Goal: Information Seeking & Learning: Learn about a topic

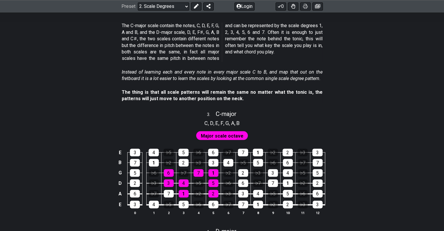
scroll to position [642, 0]
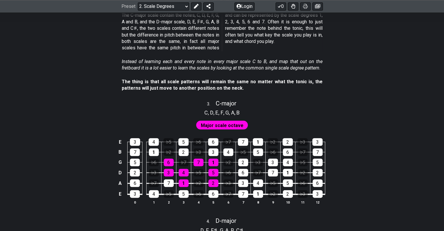
drag, startPoint x: 274, startPoint y: 110, endPoint x: 271, endPoint y: 112, distance: 3.7
click at [274, 110] on div "C , D , E , F , G , A , B" at bounding box center [222, 111] width 444 height 9
click at [238, 121] on span "Major scale octave" at bounding box center [222, 125] width 43 height 8
click at [223, 125] on span "Major scale octave" at bounding box center [222, 125] width 43 height 8
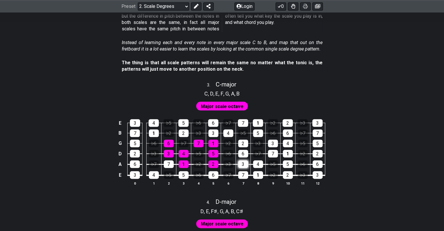
scroll to position [671, 0]
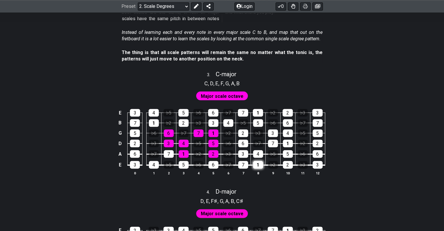
click at [257, 164] on div "1" at bounding box center [258, 165] width 10 height 8
click at [284, 162] on div "2" at bounding box center [288, 165] width 10 height 8
click at [313, 163] on div "3" at bounding box center [318, 165] width 10 height 8
click at [263, 154] on td "1" at bounding box center [257, 159] width 15 height 11
drag, startPoint x: 253, startPoint y: 154, endPoint x: 274, endPoint y: 154, distance: 21.0
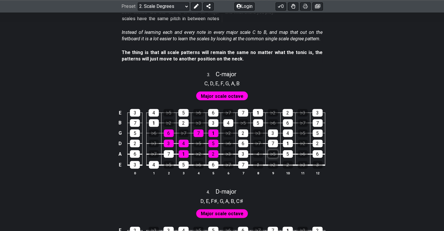
click at [255, 154] on div "4" at bounding box center [258, 154] width 10 height 8
drag, startPoint x: 283, startPoint y: 154, endPoint x: 304, endPoint y: 152, distance: 21.9
click at [284, 154] on div "5" at bounding box center [288, 154] width 10 height 8
click at [313, 151] on div "6" at bounding box center [318, 154] width 10 height 8
click at [314, 142] on div "2" at bounding box center [318, 144] width 10 height 8
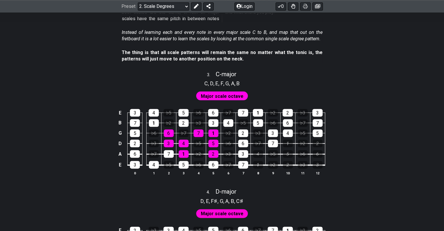
drag, startPoint x: 290, startPoint y: 142, endPoint x: 278, endPoint y: 143, distance: 11.4
click at [289, 143] on div "1" at bounding box center [288, 144] width 10 height 8
click at [272, 143] on div "7" at bounding box center [273, 144] width 10 height 8
click at [274, 134] on div "3" at bounding box center [273, 133] width 10 height 8
drag, startPoint x: 288, startPoint y: 113, endPoint x: 287, endPoint y: 118, distance: 4.7
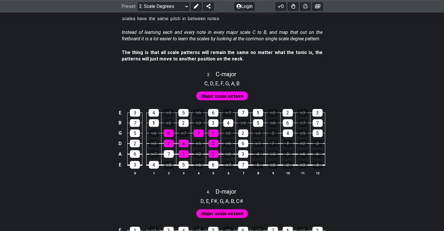
click at [287, 115] on div "2" at bounding box center [288, 113] width 10 height 8
drag, startPoint x: 287, startPoint y: 122, endPoint x: 289, endPoint y: 128, distance: 6.7
click at [288, 125] on div "6" at bounding box center [288, 123] width 10 height 8
drag, startPoint x: 290, startPoint y: 132, endPoint x: 310, endPoint y: 132, distance: 20.7
click at [290, 133] on div "4" at bounding box center [288, 133] width 10 height 8
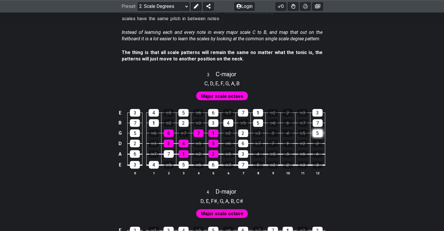
click at [317, 131] on div "5" at bounding box center [318, 133] width 10 height 8
click at [317, 124] on div "7" at bounding box center [318, 123] width 10 height 8
click at [319, 113] on div "3" at bounding box center [317, 113] width 10 height 8
drag, startPoint x: 256, startPoint y: 113, endPoint x: 250, endPoint y: 114, distance: 6.0
click at [255, 113] on div "1" at bounding box center [258, 113] width 10 height 8
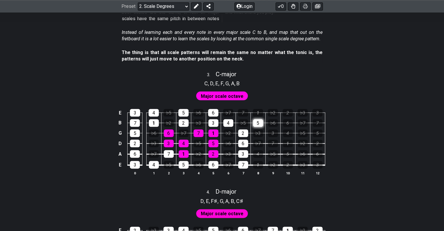
drag, startPoint x: 244, startPoint y: 114, endPoint x: 254, endPoint y: 122, distance: 12.6
click at [244, 114] on div "7" at bounding box center [243, 113] width 10 height 8
drag, startPoint x: 257, startPoint y: 122, endPoint x: 250, endPoint y: 127, distance: 8.9
click at [257, 123] on div "5" at bounding box center [258, 123] width 10 height 8
click at [243, 134] on div "2" at bounding box center [243, 133] width 10 height 8
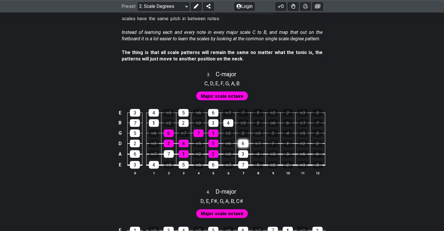
click at [243, 143] on div "6" at bounding box center [243, 144] width 10 height 8
drag, startPoint x: 243, startPoint y: 151, endPoint x: 243, endPoint y: 157, distance: 6.1
click at [243, 153] on div "3" at bounding box center [243, 154] width 10 height 8
click at [243, 163] on div "7" at bounding box center [243, 165] width 10 height 8
click at [218, 164] on div "6" at bounding box center [213, 165] width 10 height 8
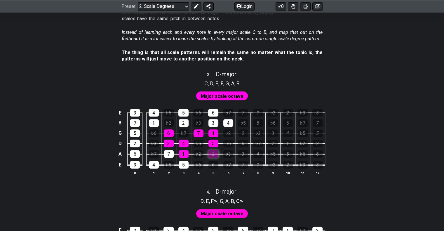
click at [216, 155] on div "2" at bounding box center [213, 154] width 10 height 8
drag, startPoint x: 215, startPoint y: 145, endPoint x: 214, endPoint y: 134, distance: 11.2
click at [215, 144] on div "5" at bounding box center [213, 144] width 10 height 8
click at [213, 133] on div "1" at bounding box center [213, 133] width 10 height 8
click at [214, 124] on div "3" at bounding box center [213, 123] width 10 height 8
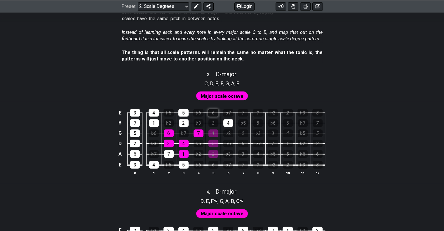
click at [216, 115] on div "6" at bounding box center [213, 113] width 10 height 8
click at [229, 121] on div "4" at bounding box center [228, 123] width 10 height 8
drag, startPoint x: 183, startPoint y: 160, endPoint x: 184, endPoint y: 152, distance: 8.5
click at [184, 156] on tbody "E 3 4 ♭5 5 ♭6 6 ♭7 7 1 ♭2 2 ♭3 3 B 7 1 ♭2 2 ♭3 3 4 ♭5 5 ♭6 6 ♭7 7 G 5 ♭6 6 ♭7 7…" at bounding box center [220, 136] width 208 height 69
drag, startPoint x: 184, startPoint y: 152, endPoint x: 187, endPoint y: 143, distance: 9.0
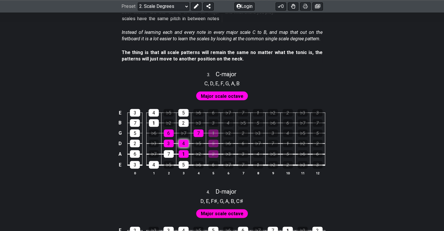
click at [184, 152] on div "1" at bounding box center [184, 154] width 10 height 8
drag, startPoint x: 187, startPoint y: 139, endPoint x: 191, endPoint y: 138, distance: 3.9
click at [188, 139] on td "4" at bounding box center [183, 138] width 15 height 11
drag, startPoint x: 201, startPoint y: 132, endPoint x: 184, endPoint y: 134, distance: 17.6
click at [200, 133] on div "7" at bounding box center [199, 133] width 10 height 8
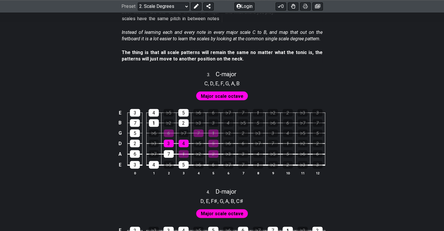
drag, startPoint x: 172, startPoint y: 132, endPoint x: 172, endPoint y: 137, distance: 5.9
click at [172, 133] on div "6" at bounding box center [169, 133] width 10 height 8
drag, startPoint x: 170, startPoint y: 143, endPoint x: 178, endPoint y: 142, distance: 8.5
click at [170, 143] on div "3" at bounding box center [169, 144] width 10 height 8
click at [182, 142] on div "4" at bounding box center [184, 144] width 10 height 8
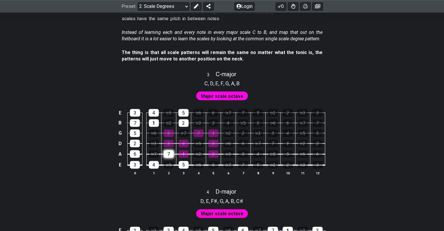
click at [169, 154] on div "7" at bounding box center [169, 154] width 10 height 8
drag, startPoint x: 184, startPoint y: 164, endPoint x: 183, endPoint y: 154, distance: 9.7
click at [184, 163] on div "5" at bounding box center [184, 165] width 10 height 8
click at [184, 123] on div "2" at bounding box center [184, 123] width 10 height 8
click at [185, 115] on div "5" at bounding box center [183, 113] width 10 height 8
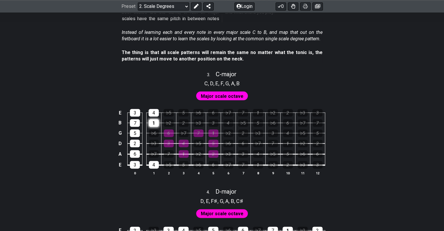
drag, startPoint x: 156, startPoint y: 115, endPoint x: 154, endPoint y: 122, distance: 6.9
click at [156, 116] on div "4" at bounding box center [154, 113] width 10 height 8
click at [154, 123] on div "1" at bounding box center [154, 123] width 10 height 8
click at [154, 164] on div "4" at bounding box center [154, 165] width 10 height 8
click at [135, 166] on div "3" at bounding box center [135, 165] width 10 height 8
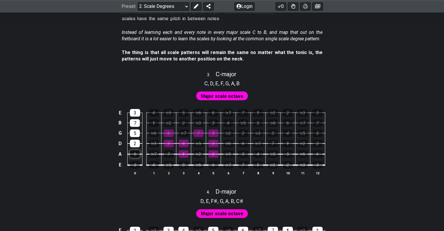
click at [136, 156] on div "6" at bounding box center [135, 154] width 10 height 8
click at [139, 144] on div "2" at bounding box center [135, 144] width 10 height 8
click at [137, 131] on div "5" at bounding box center [135, 133] width 10 height 8
click at [135, 122] on div "7" at bounding box center [135, 123] width 10 height 8
drag, startPoint x: 138, startPoint y: 113, endPoint x: 201, endPoint y: 134, distance: 66.1
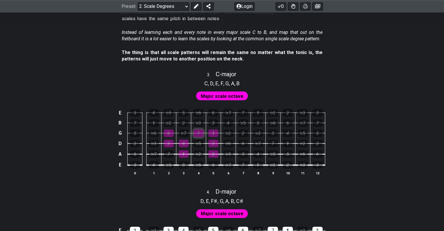
click at [139, 113] on div "3" at bounding box center [135, 113] width 10 height 8
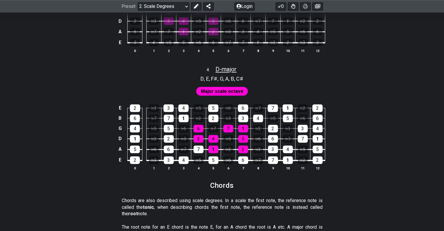
scroll to position [817, 0]
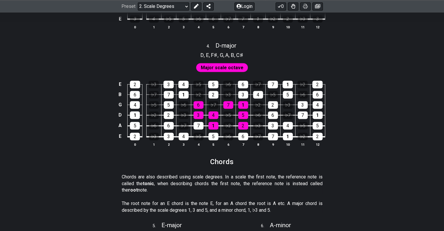
click at [227, 69] on span "Major scale octave" at bounding box center [222, 67] width 43 height 8
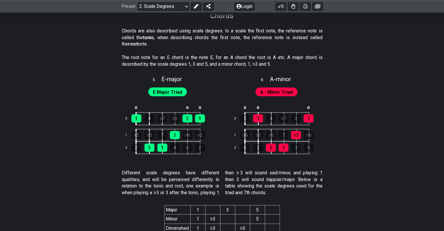
scroll to position [934, 0]
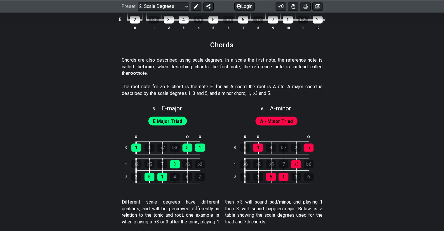
click at [169, 124] on span "E Major Triad" at bounding box center [167, 121] width 29 height 8
click at [167, 121] on span "E Major Triad" at bounding box center [167, 121] width 29 height 8
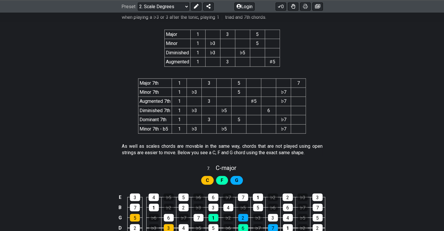
scroll to position [1109, 0]
